Goal: Obtain resource: Download file/media

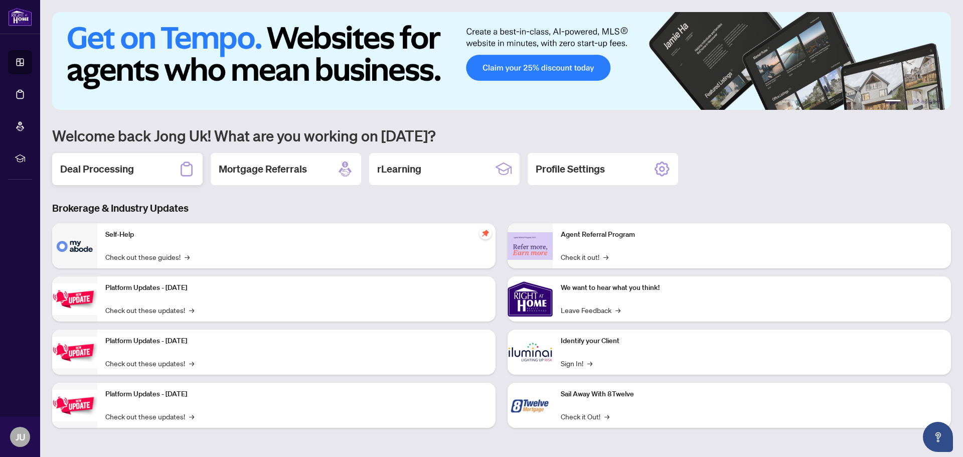
click at [114, 166] on h2 "Deal Processing" at bounding box center [97, 169] width 74 height 14
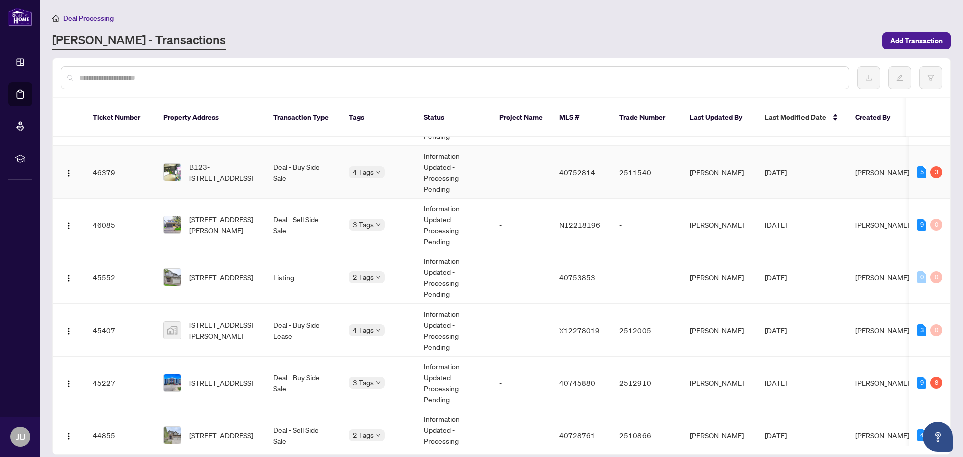
scroll to position [681, 0]
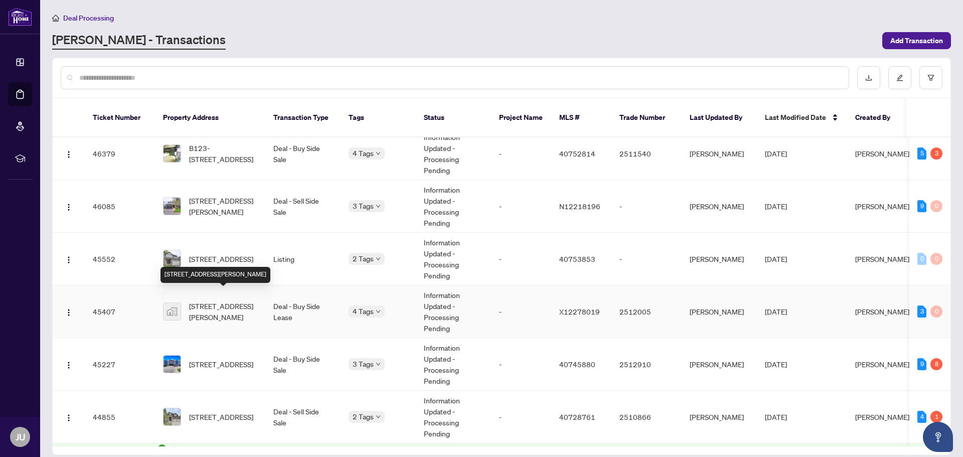
click at [239, 300] on span "[STREET_ADDRESS][PERSON_NAME]" at bounding box center [223, 311] width 68 height 22
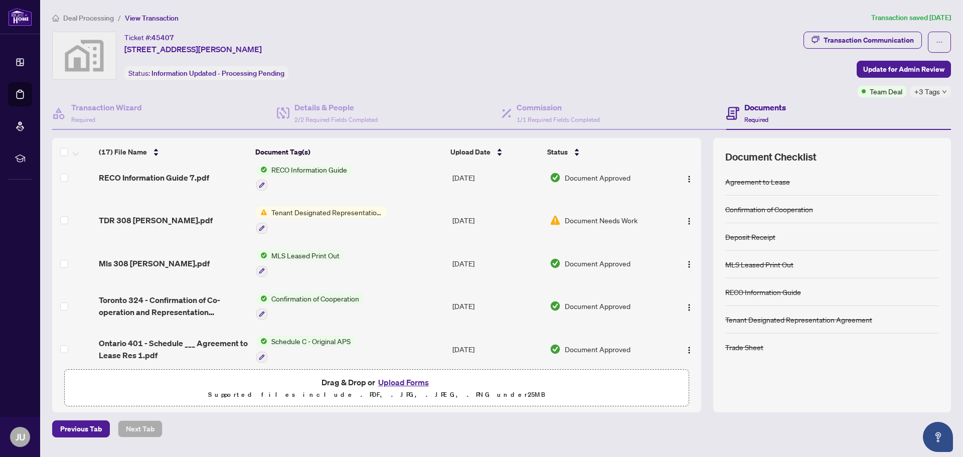
scroll to position [451, 0]
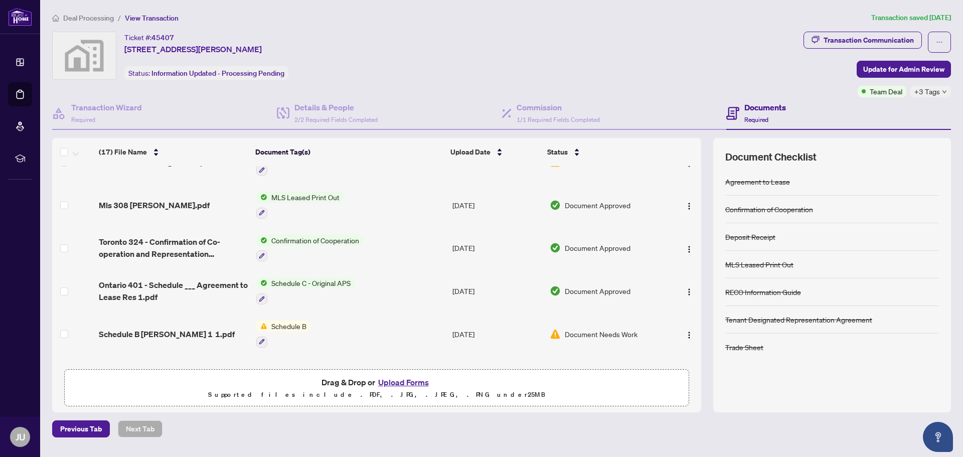
click at [308, 197] on span "MLS Leased Print Out" at bounding box center [305, 197] width 76 height 11
click at [303, 246] on span "MLS Leased Print Out" at bounding box center [292, 244] width 76 height 11
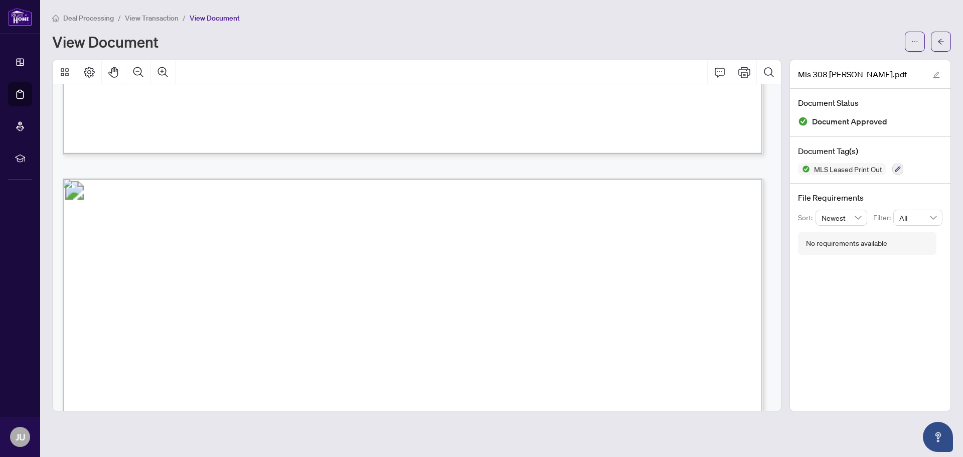
scroll to position [852, 0]
